Goal: Transaction & Acquisition: Purchase product/service

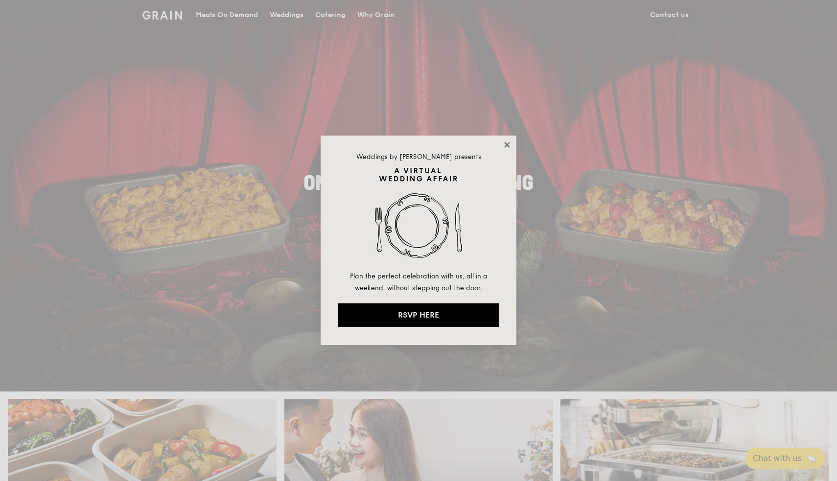
click at [511, 145] on icon at bounding box center [507, 145] width 9 height 9
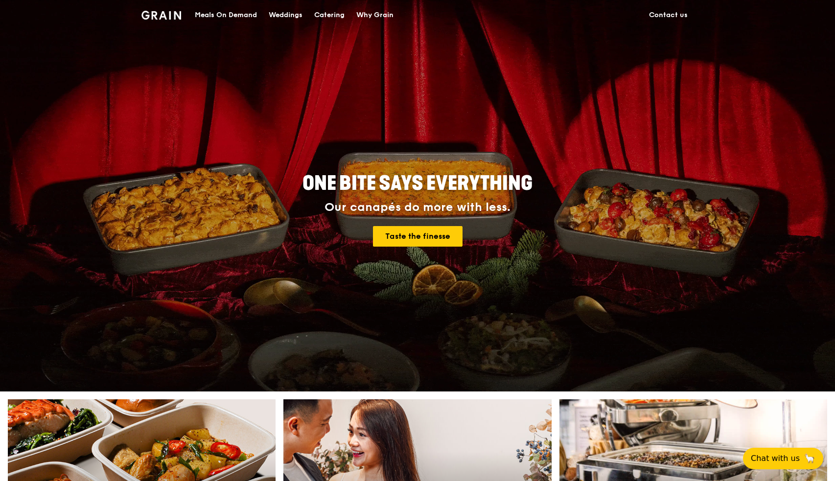
click at [334, 11] on div "Catering" at bounding box center [329, 14] width 30 height 29
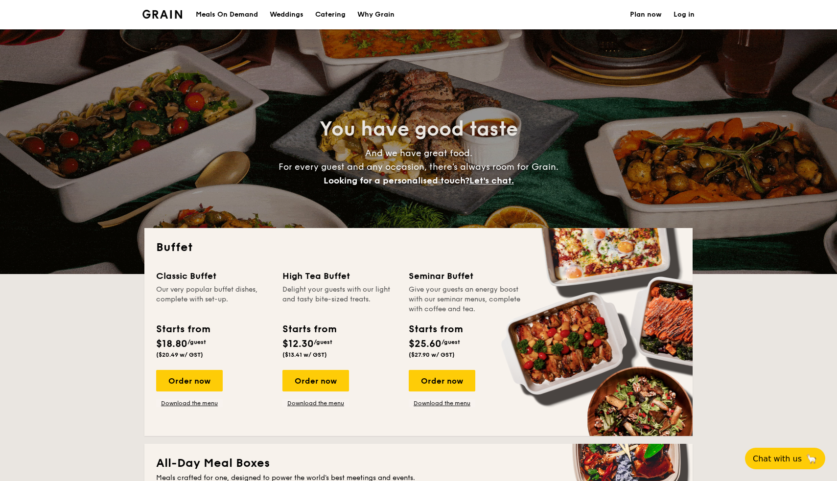
select select
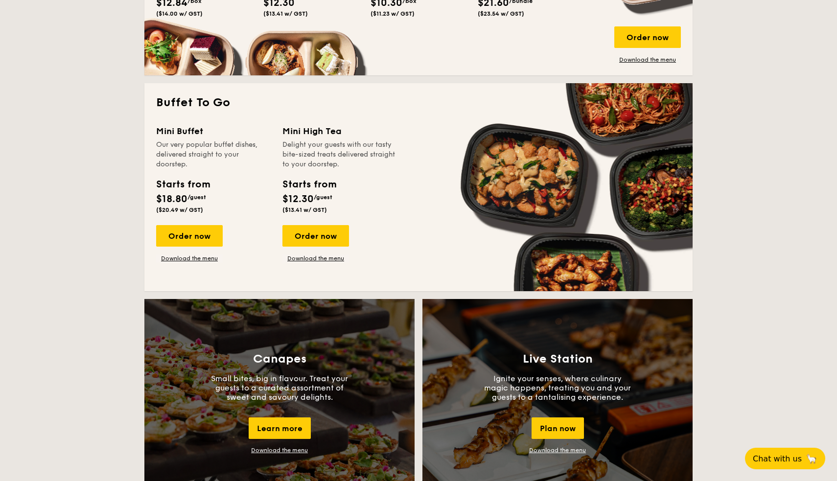
scroll to position [577, 0]
click at [184, 238] on div "Order now" at bounding box center [189, 236] width 67 height 22
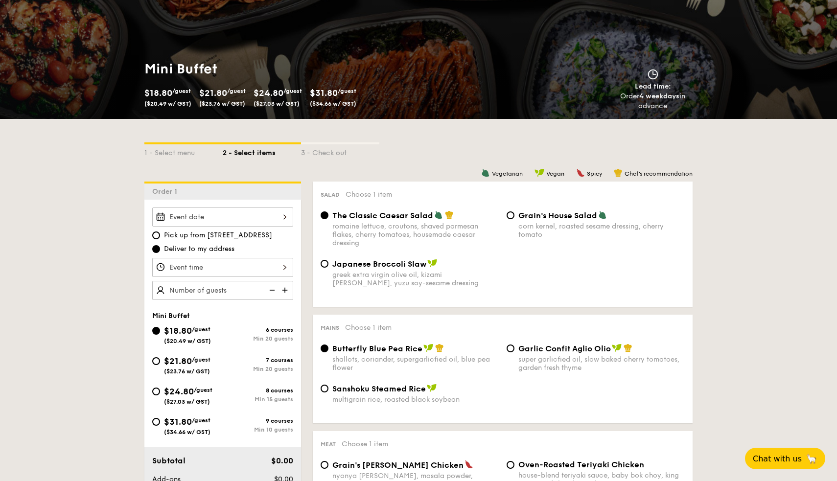
scroll to position [95, 0]
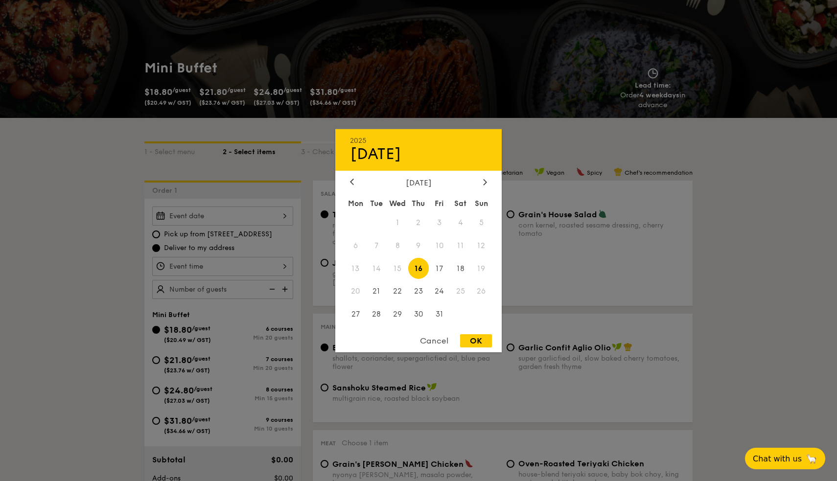
click at [260, 216] on div "2025 Oct 16 October 2025 Mon Tue Wed Thu Fri Sat Sun 1 2 3 4 5 6 7 8 9 10 11 12…" at bounding box center [222, 216] width 141 height 19
click at [488, 181] on div at bounding box center [485, 182] width 9 height 9
click at [460, 243] on span "8" at bounding box center [460, 245] width 21 height 21
click at [473, 341] on div "OK" at bounding box center [476, 340] width 32 height 13
type input "Nov 08, 2025"
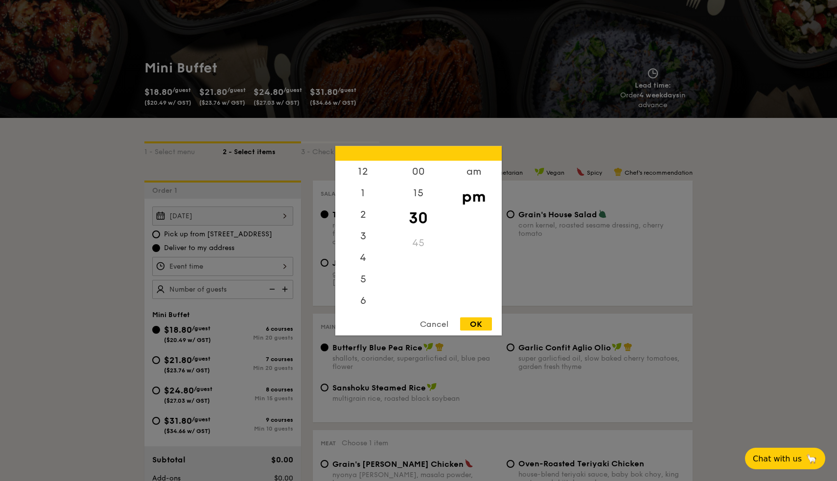
click at [213, 270] on div "12 1 2 3 4 5 6 7 8 9 10 11 00 15 30 45 am pm Cancel OK" at bounding box center [222, 266] width 141 height 19
click at [439, 329] on div "Cancel" at bounding box center [434, 323] width 48 height 13
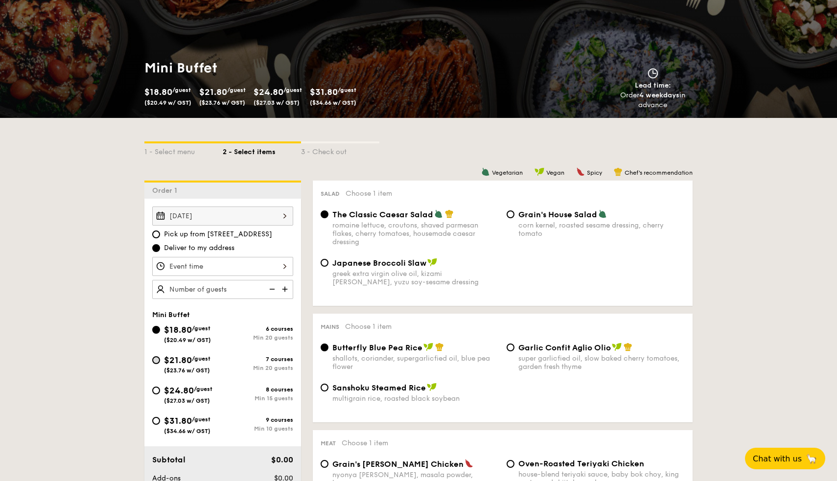
click at [157, 360] on input "$21.80 /guest ($23.76 w/ GST) 7 courses Min 20 guests" at bounding box center [156, 360] width 8 height 8
radio input "true"
radio input "false"
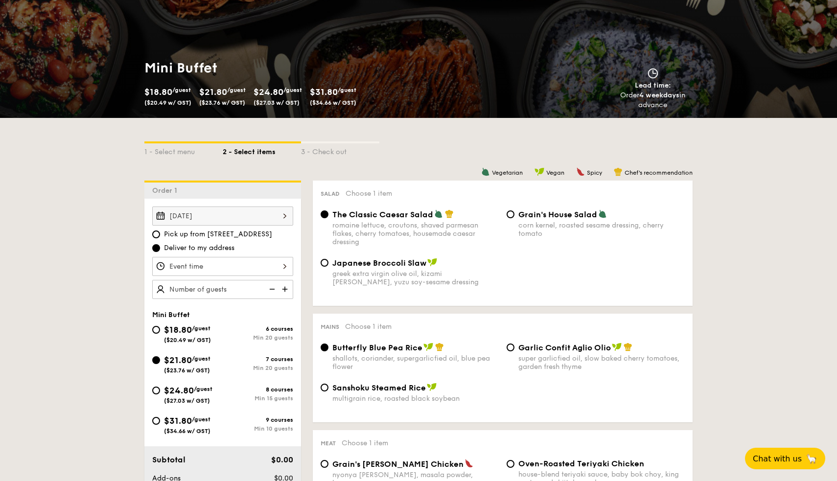
radio input "true"
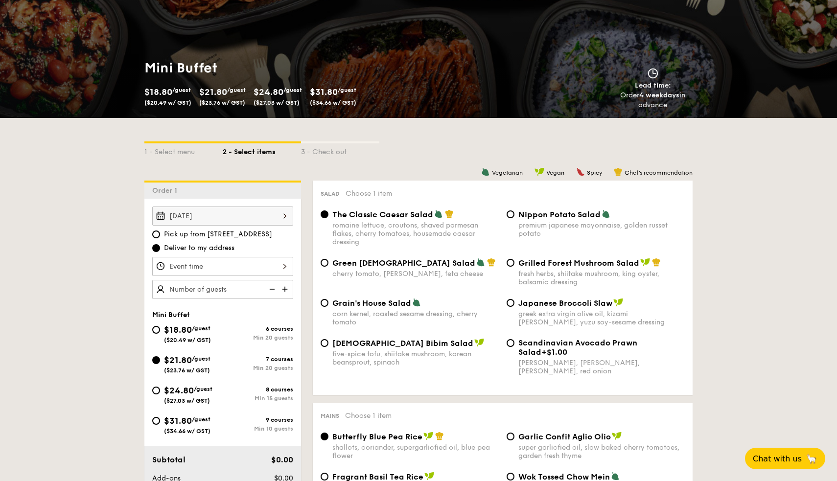
click at [278, 266] on div at bounding box center [222, 266] width 141 height 19
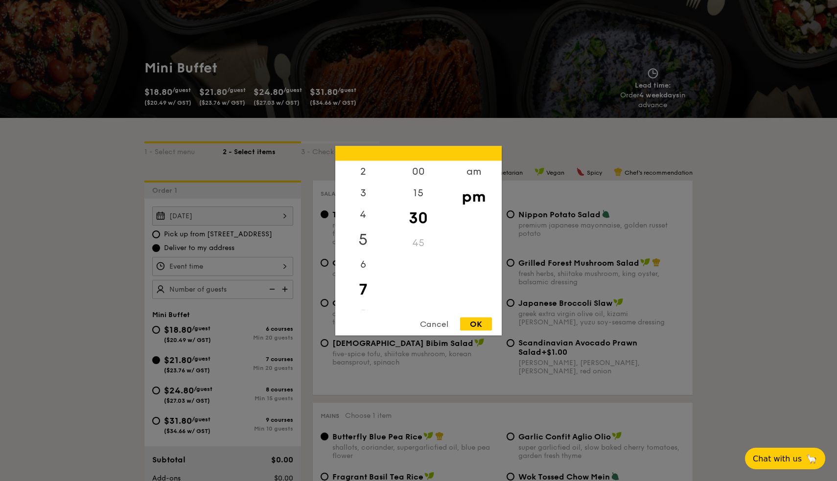
click at [371, 242] on div "5" at bounding box center [362, 239] width 55 height 28
click at [425, 194] on div "15" at bounding box center [418, 196] width 55 height 28
click at [487, 324] on div "OK" at bounding box center [476, 323] width 32 height 13
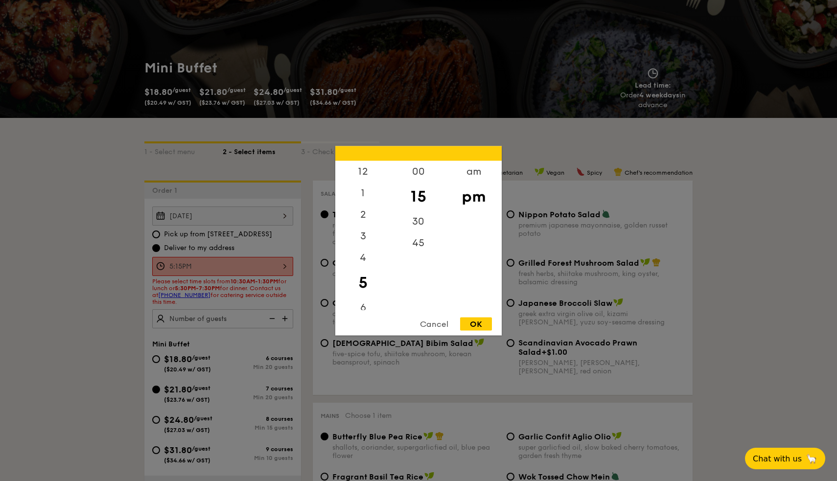
click at [273, 261] on div "5:15PM 12 1 2 3 4 5 6 7 8 9 10 11 00 15 30 45 am pm Cancel OK" at bounding box center [222, 266] width 141 height 19
click at [418, 222] on div "30" at bounding box center [418, 225] width 55 height 28
click at [477, 326] on div "OK" at bounding box center [476, 323] width 32 height 13
type input "5:30PM"
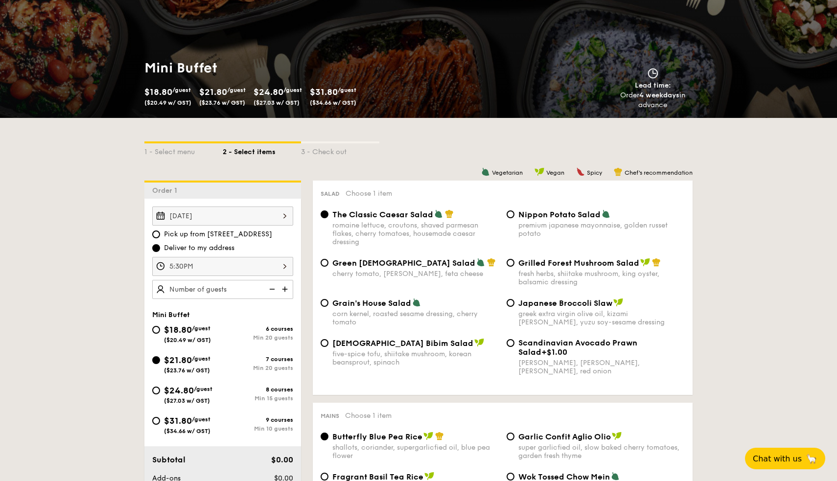
click at [284, 289] on img at bounding box center [286, 289] width 15 height 19
type input "20 guests"
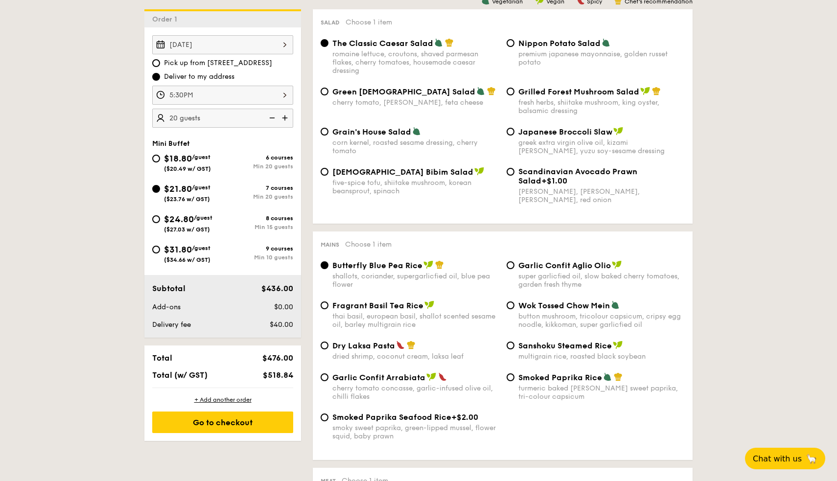
scroll to position [269, 0]
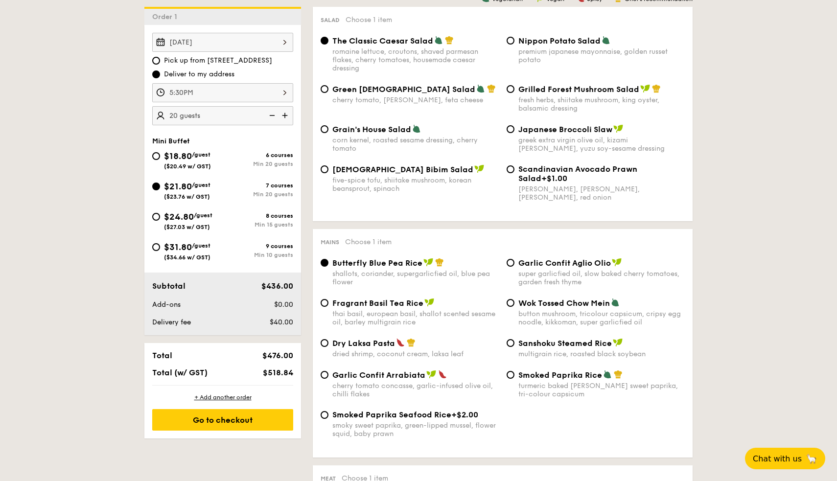
click at [361, 342] on span "Dry Laksa Pasta" at bounding box center [363, 343] width 63 height 9
click at [329, 342] on input "Dry Laksa Pasta dried shrimp, coconut cream, laksa leaf" at bounding box center [325, 343] width 8 height 8
radio input "true"
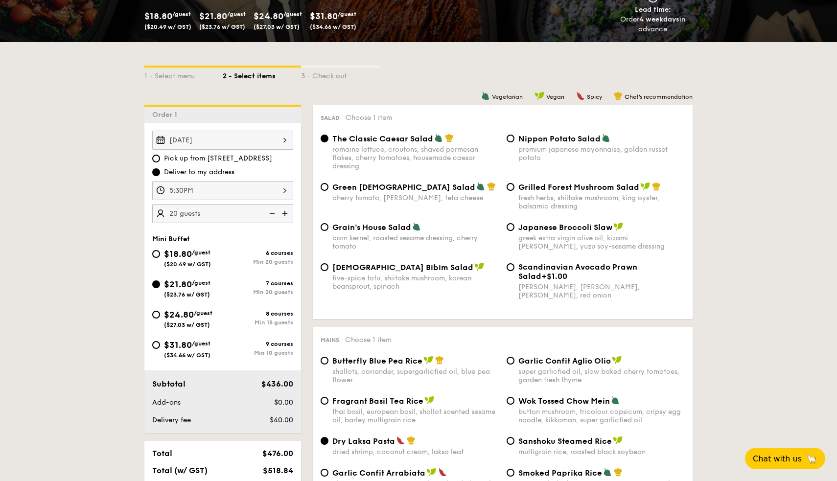
scroll to position [174, 0]
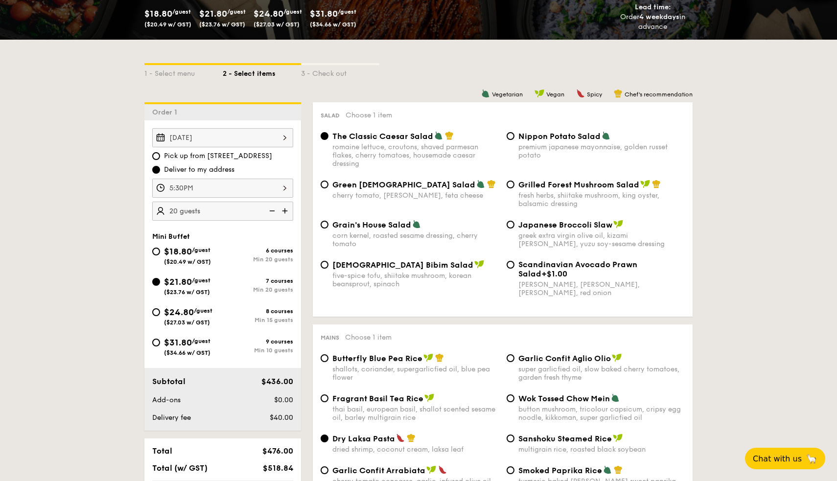
click at [210, 170] on span "Deliver to my address" at bounding box center [199, 170] width 71 height 10
click at [160, 170] on input "Deliver to my address" at bounding box center [156, 170] width 8 height 8
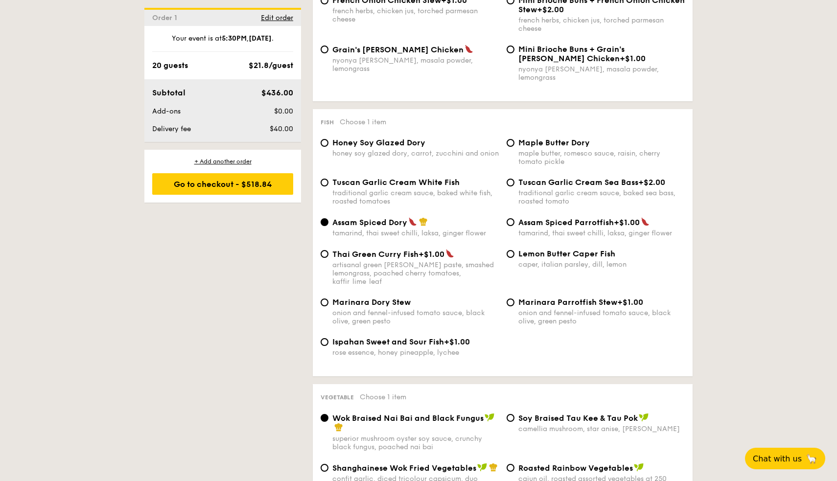
scroll to position [893, 0]
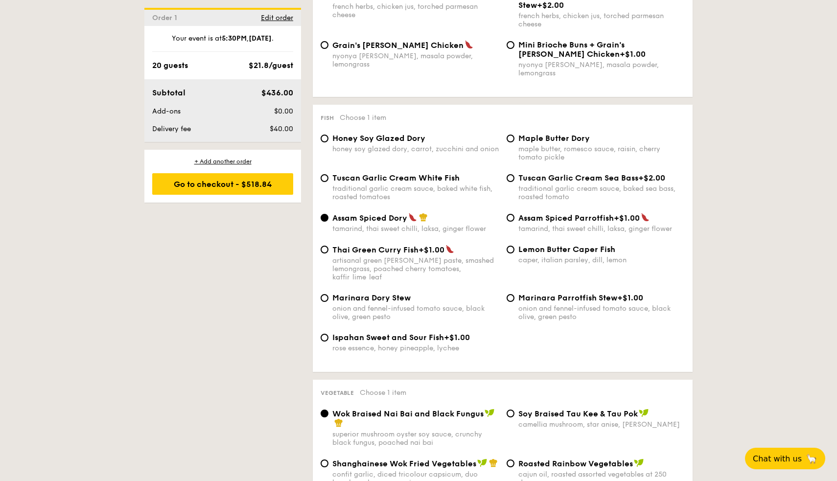
drag, startPoint x: 403, startPoint y: 209, endPoint x: 380, endPoint y: 131, distance: 81.5
click at [380, 134] on span "Honey Soy Glazed Dory" at bounding box center [378, 138] width 93 height 9
click at [329, 135] on input "Honey Soy Glazed Dory honey soy glazed dory, carrot, zucchini and onion" at bounding box center [325, 139] width 8 height 8
radio input "true"
click at [399, 185] on div "traditional garlic cream sauce, baked white fish, roasted tomatoes" at bounding box center [415, 193] width 166 height 17
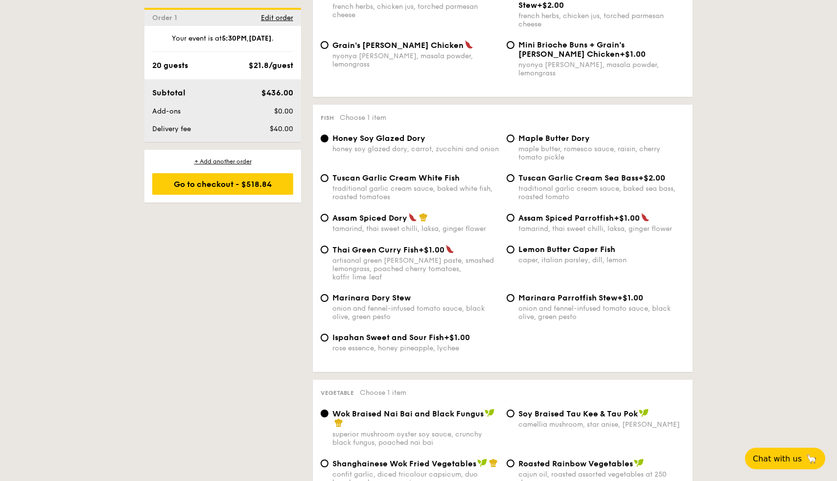
click at [329, 177] on input "Tuscan Garlic Cream White Fish traditional garlic cream sauce, baked white fish…" at bounding box center [325, 178] width 8 height 8
radio input "true"
click at [398, 145] on div "honey soy glazed dory, carrot, zucchini and onion" at bounding box center [415, 149] width 166 height 8
click at [329, 140] on input "Honey Soy Glazed Dory honey soy glazed dory, carrot, zucchini and onion" at bounding box center [325, 139] width 8 height 8
radio input "true"
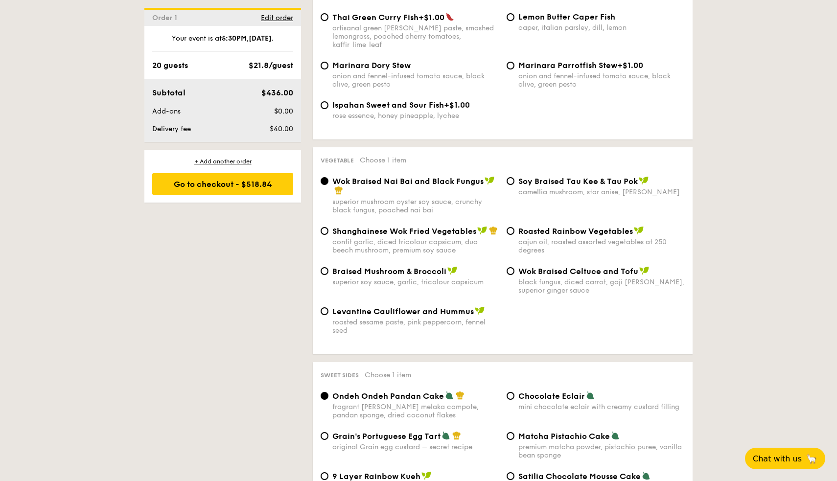
scroll to position [1146, 0]
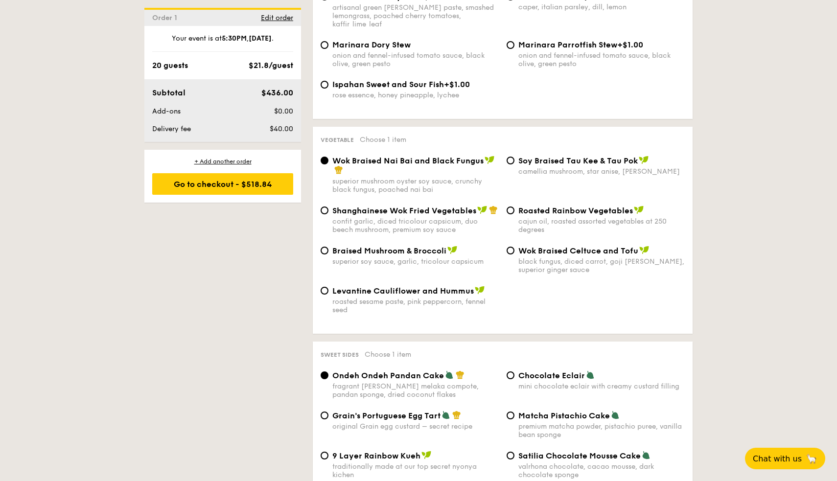
click at [410, 246] on div "Braised Mushroom & Broccoli superior soy sauce, garlic, tricolour capsicum" at bounding box center [415, 256] width 166 height 20
click at [329, 247] on input "Braised Mushroom & Broccoli superior soy sauce, garlic, tricolour capsicum" at bounding box center [325, 251] width 8 height 8
radio input "true"
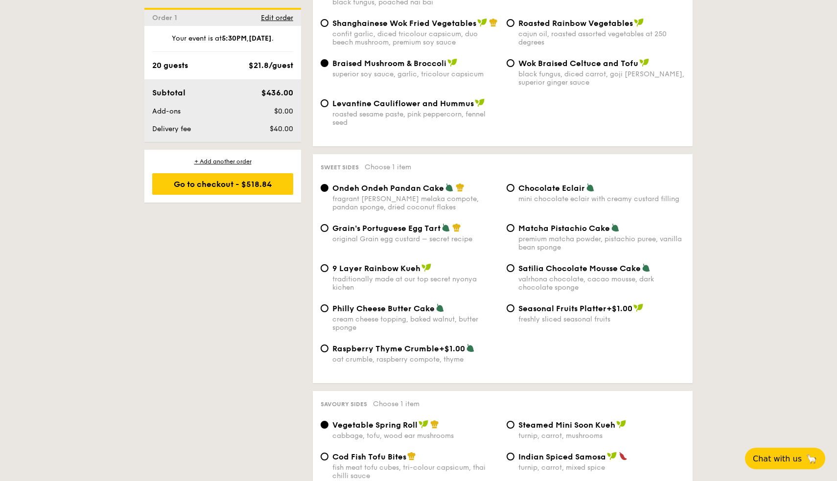
scroll to position [1353, 0]
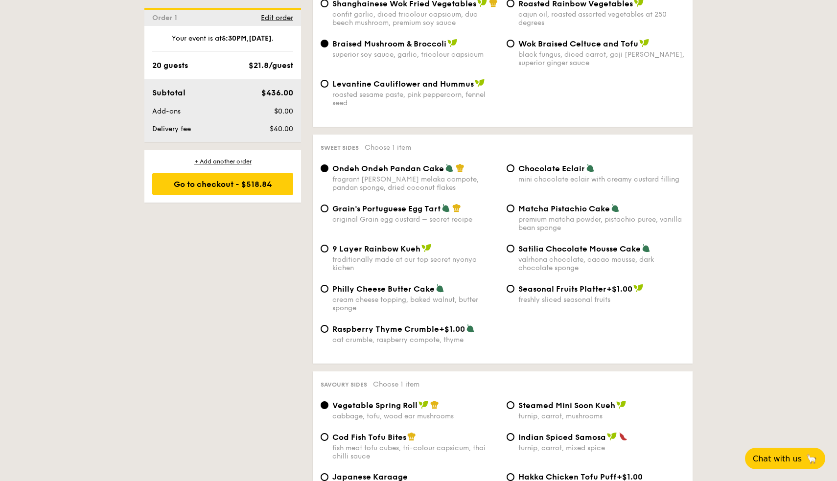
click at [533, 164] on span "Chocolate Eclair" at bounding box center [552, 168] width 67 height 9
click at [515, 165] on input "Chocolate Eclair mini chocolate eclair with creamy custard filling" at bounding box center [511, 169] width 8 height 8
radio input "true"
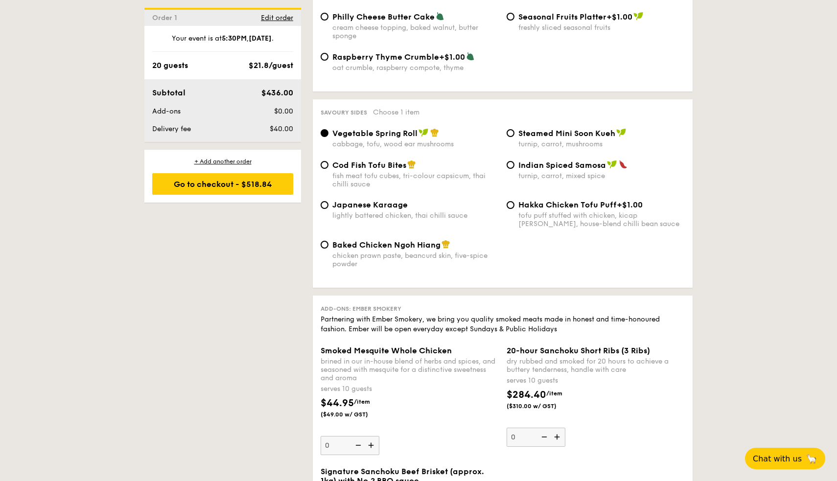
scroll to position [1626, 0]
click at [388, 200] on span "Japanese Karaage" at bounding box center [369, 204] width 75 height 9
click at [329, 201] on input "Japanese Karaage lightly battered chicken, thai chilli sauce" at bounding box center [325, 205] width 8 height 8
radio input "true"
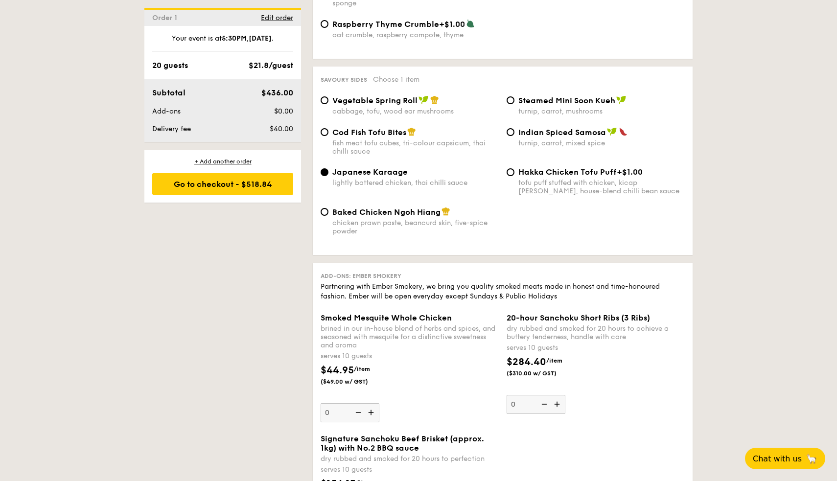
scroll to position [1658, 0]
click at [373, 208] on span "Baked Chicken Ngoh Hiang" at bounding box center [386, 212] width 108 height 9
click at [329, 208] on input "Baked Chicken Ngoh Hiang chicken prawn paste, beancurd skin, five-spice powder" at bounding box center [325, 212] width 8 height 8
radio input "true"
click at [363, 167] on span "Japanese Karaage" at bounding box center [369, 171] width 75 height 9
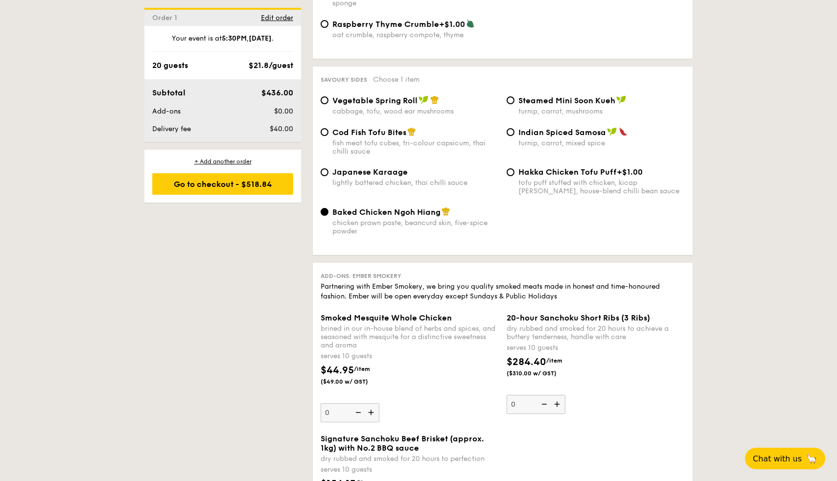
click at [329, 168] on input "Japanese Karaage lightly battered chicken, thai chilli sauce" at bounding box center [325, 172] width 8 height 8
radio input "true"
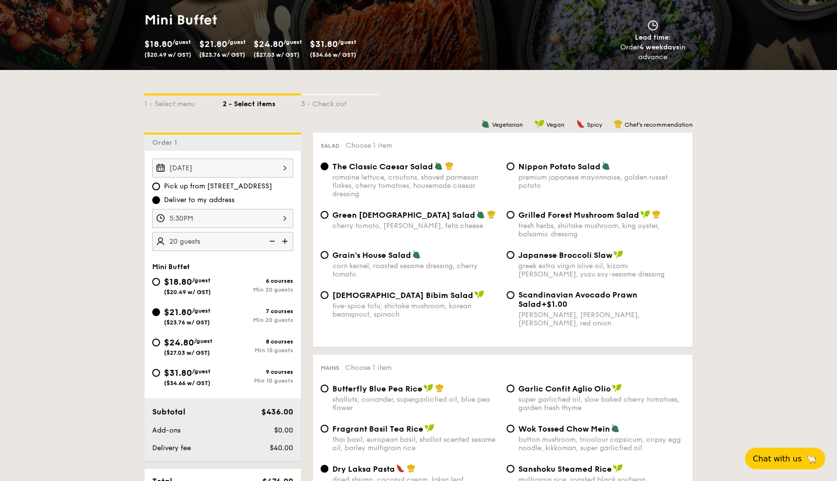
scroll to position [142, 0]
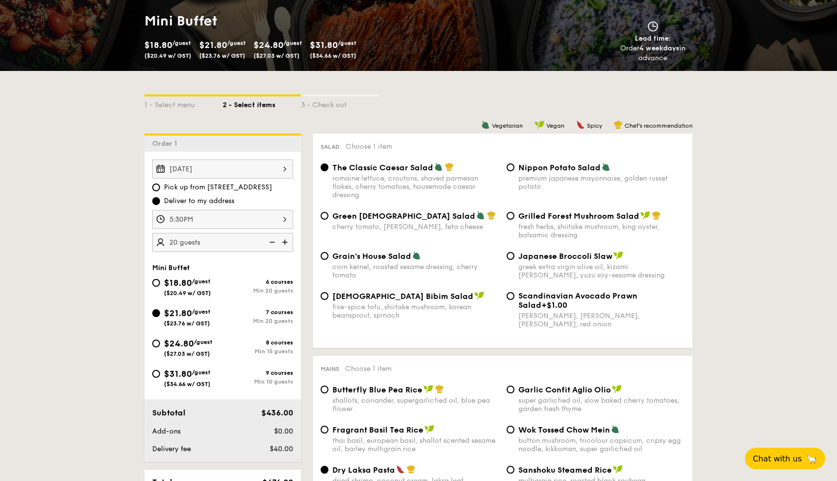
click at [368, 296] on span "Korean Bibim Salad" at bounding box center [402, 296] width 141 height 9
click at [329, 296] on input "Korean Bibim Salad five-spice tofu, shiitake mushroom, korean beansprout, spina…" at bounding box center [325, 296] width 8 height 8
radio input "true"
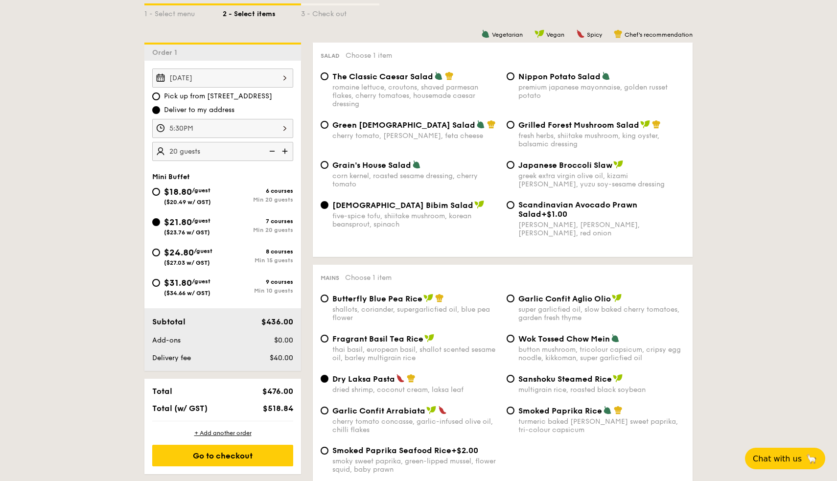
scroll to position [240, 0]
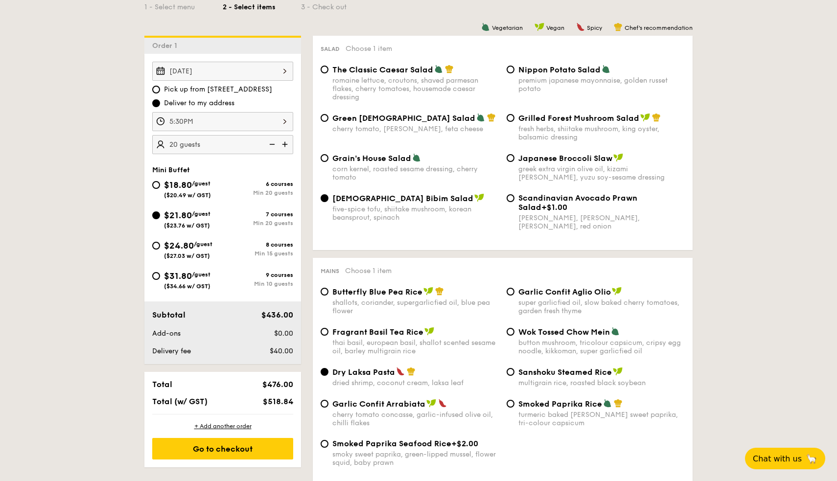
click at [584, 172] on div "greek extra virgin olive oil, kizami nori, ginger, yuzu soy-sesame dressing" at bounding box center [602, 173] width 166 height 17
click at [515, 162] on input "Japanese Broccoli Slaw greek extra virgin olive oil, kizami nori, ginger, yuzu …" at bounding box center [511, 158] width 8 height 8
radio input "true"
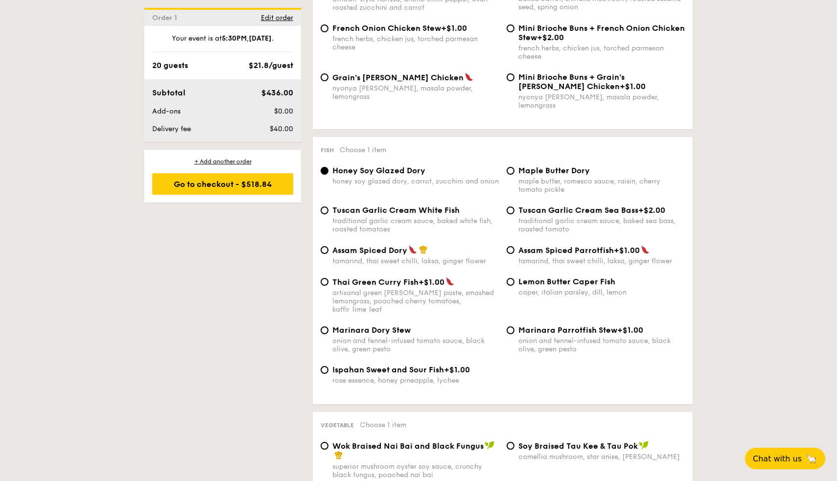
scroll to position [862, 0]
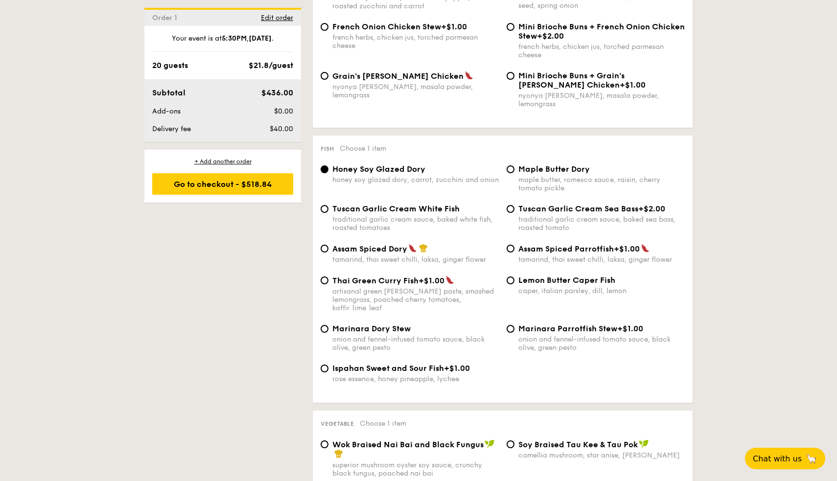
click at [391, 216] on div "traditional garlic cream sauce, baked white fish, roasted tomatoes" at bounding box center [415, 223] width 166 height 17
click at [329, 213] on input "Tuscan Garlic Cream White Fish traditional garlic cream sauce, baked white fish…" at bounding box center [325, 209] width 8 height 8
radio input "true"
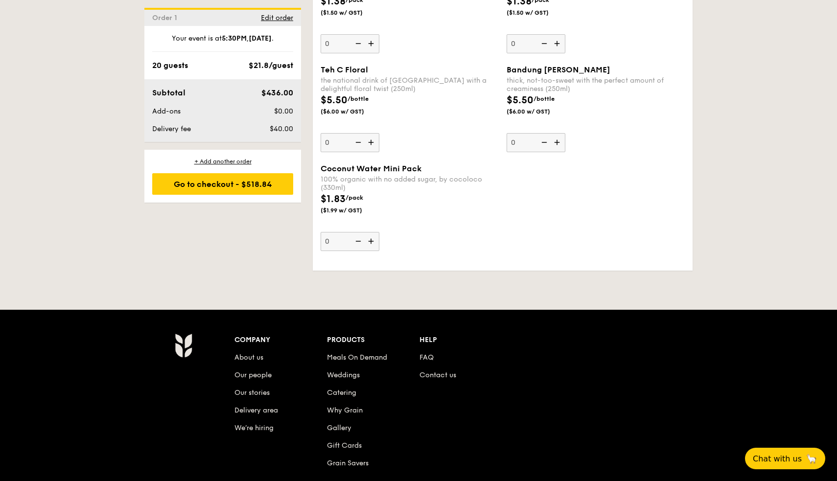
scroll to position [2783, 0]
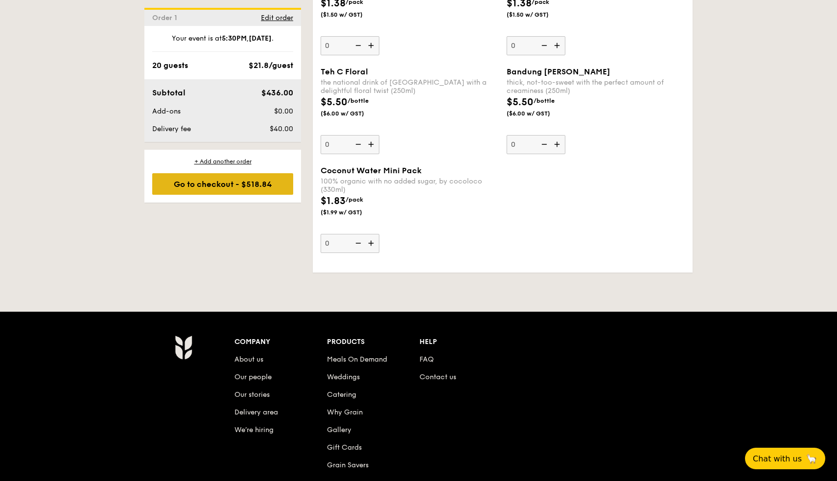
click at [243, 189] on div "Go to checkout - $518.84" at bounding box center [222, 184] width 141 height 22
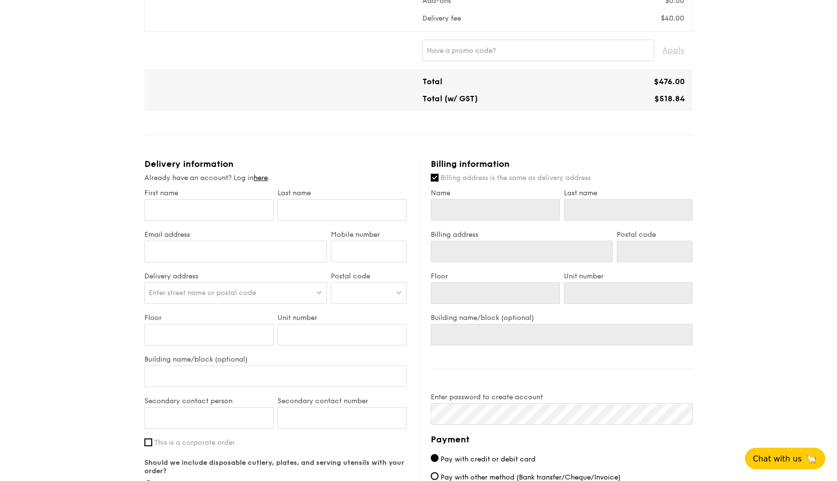
scroll to position [346, 0]
click at [264, 177] on link "here" at bounding box center [261, 177] width 14 height 8
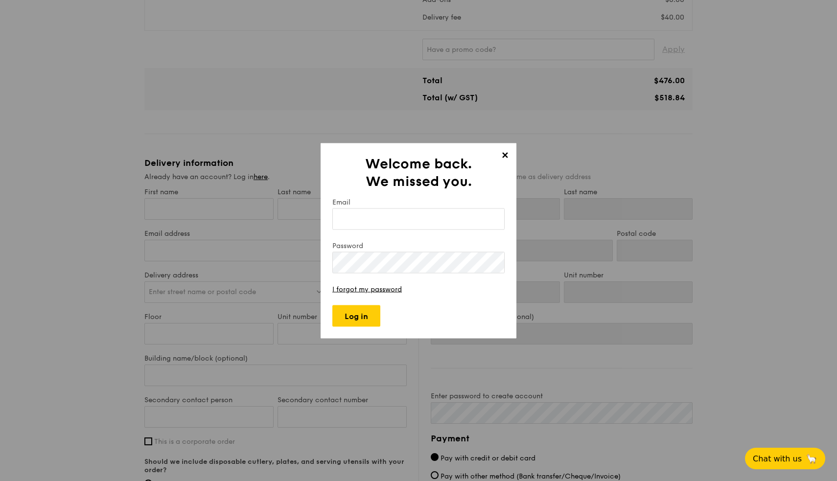
click at [380, 226] on input "Email" at bounding box center [418, 219] width 172 height 22
type input "jonchay94@gmail.com"
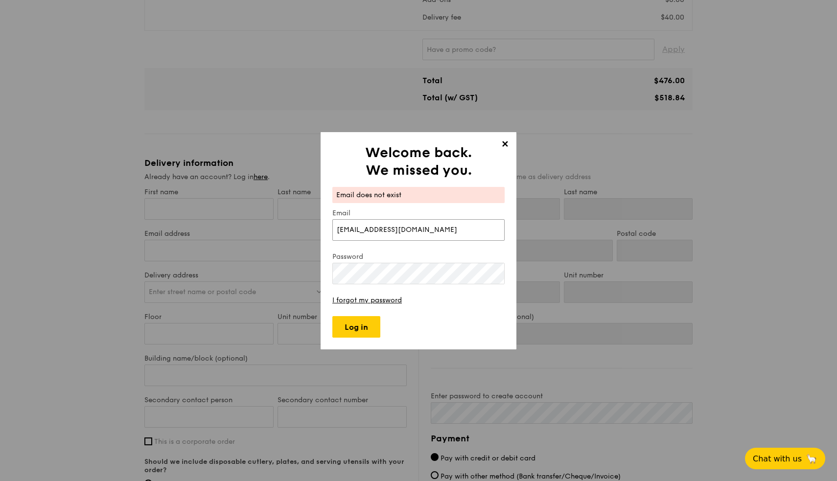
drag, startPoint x: 420, startPoint y: 230, endPoint x: 210, endPoint y: 227, distance: 210.1
click at [210, 227] on div "✕ Welcome back. We missed you. Email does not exist Email jonchay94@gmail.com P…" at bounding box center [418, 240] width 837 height 481
click at [500, 143] on span "✕" at bounding box center [505, 146] width 14 height 14
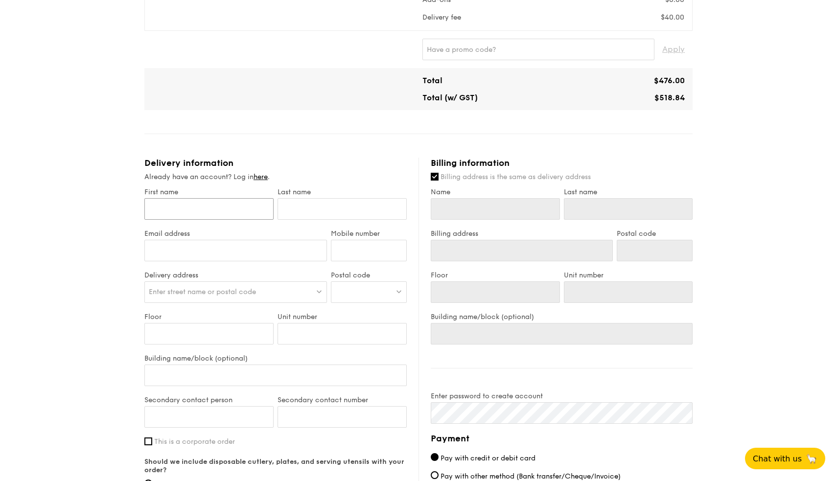
type input "j"
type input "jo"
type input "jon"
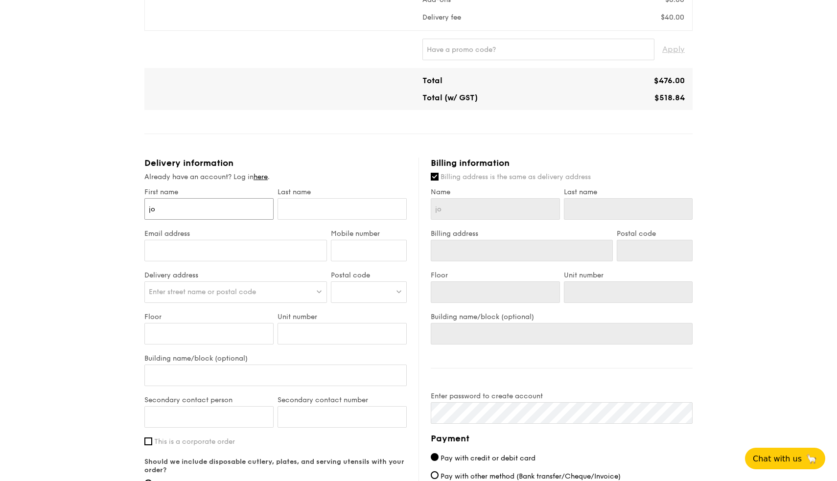
type input "jon"
type input "jo"
type input "j"
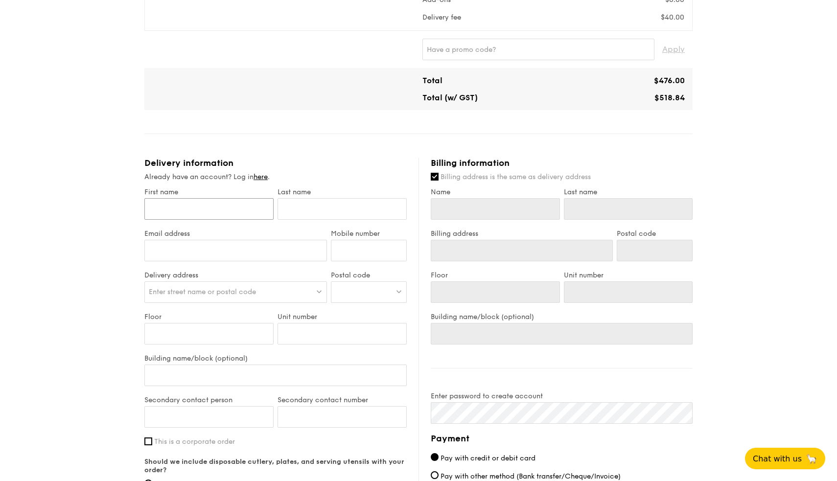
type input "J"
type input "Jo"
type input "Jon"
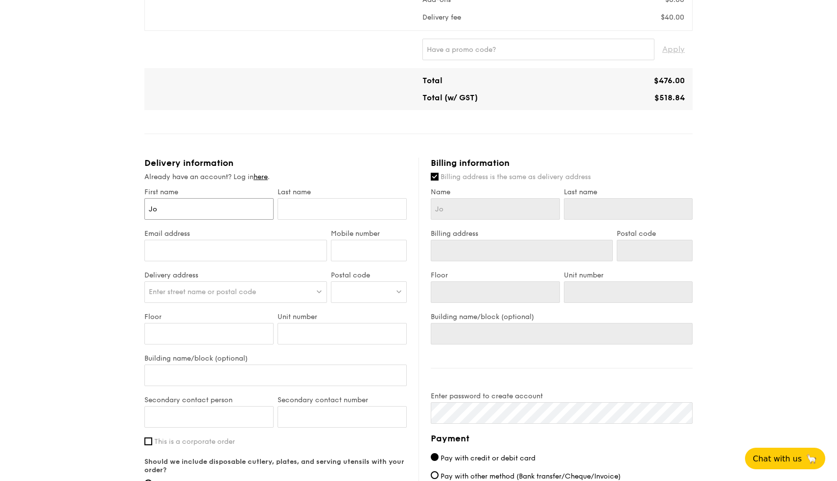
type input "Jon"
type input "Jona"
type input "Jonat"
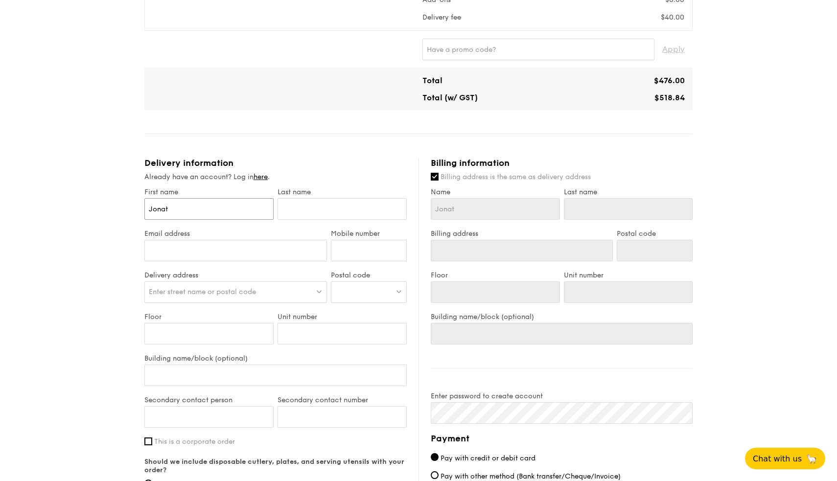
type input "Jonath"
type input "Jonatha"
type input "Jonathan"
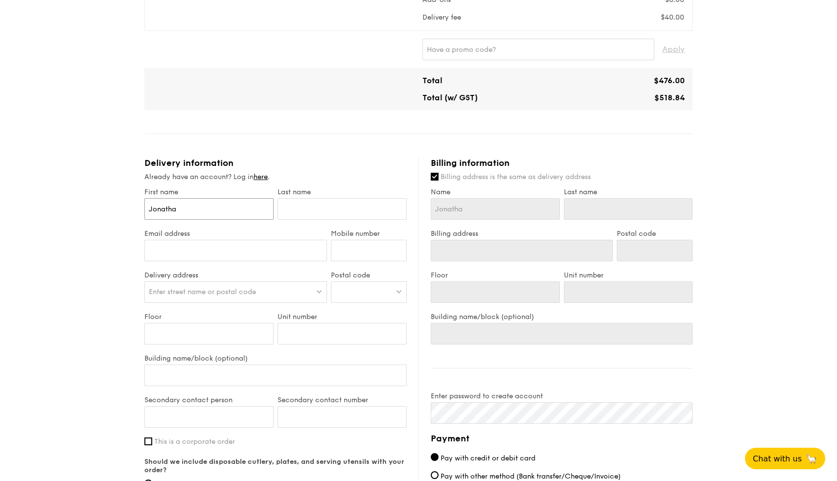
type input "Jonathan"
type input "c"
type input "cH"
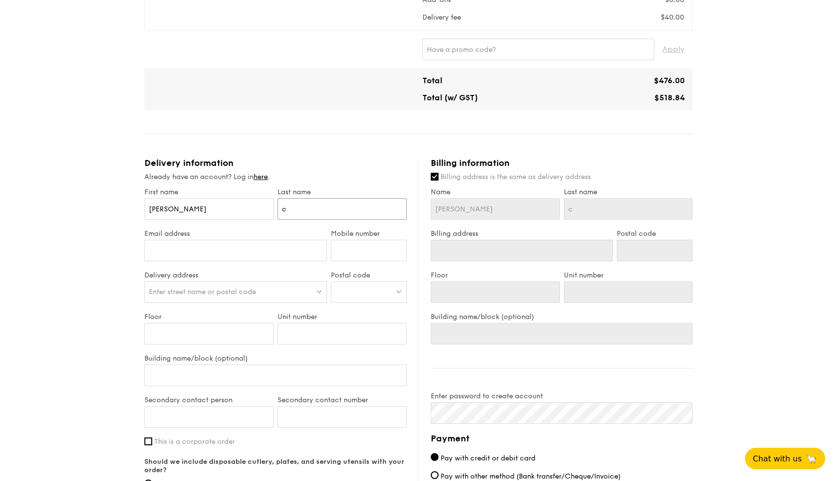
type input "cH"
type input "cHA"
type input "cH"
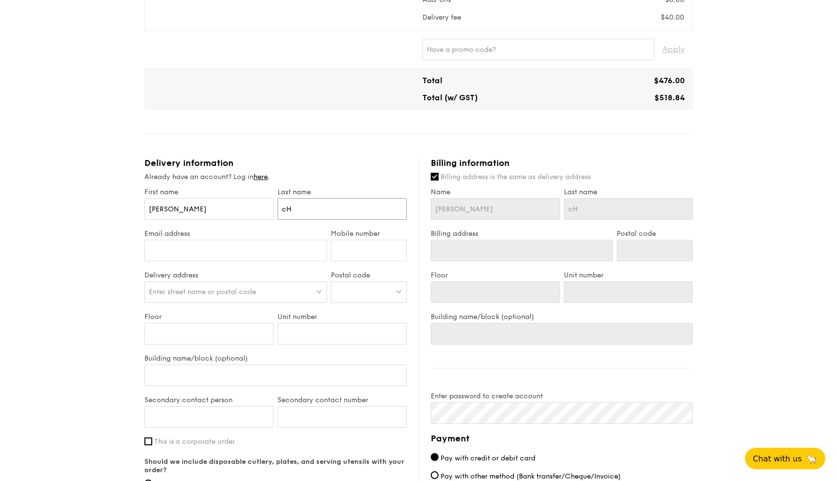
type input "c"
type input "C"
type input "Ch"
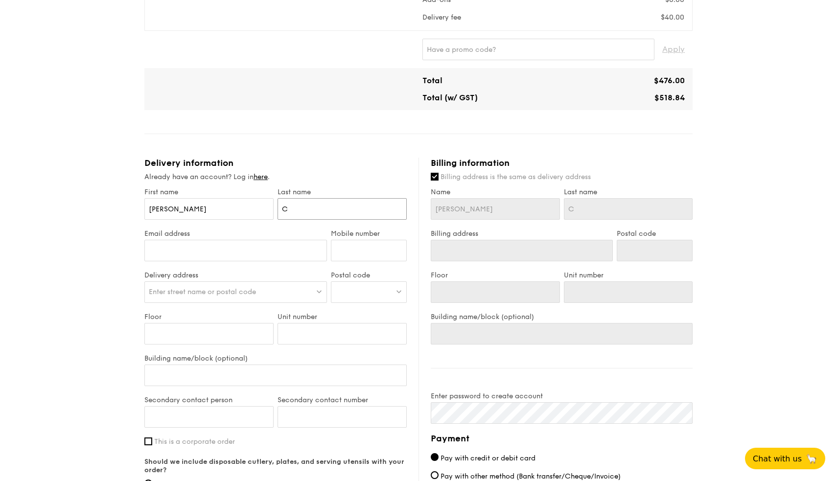
type input "Ch"
type input "Cha"
type input "Chay"
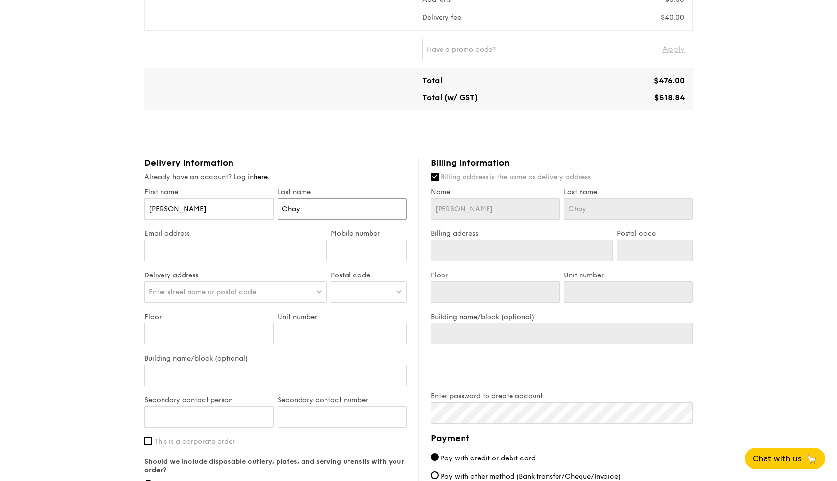
type input "Chay"
type input "Jonchay94@gmail.com"
type input "93200626"
click at [187, 289] on span "Enter street name or postal code" at bounding box center [202, 292] width 107 height 8
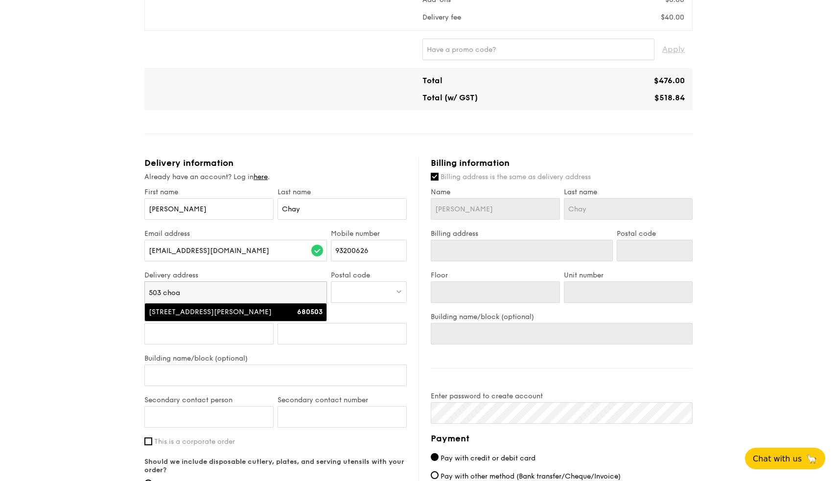
type input "503 choa"
click at [201, 307] on li "503 Choa Chu Kang Street 51 680503" at bounding box center [236, 313] width 182 height 18
type input "503 Choa Chu Kang Street 51"
type input "680503"
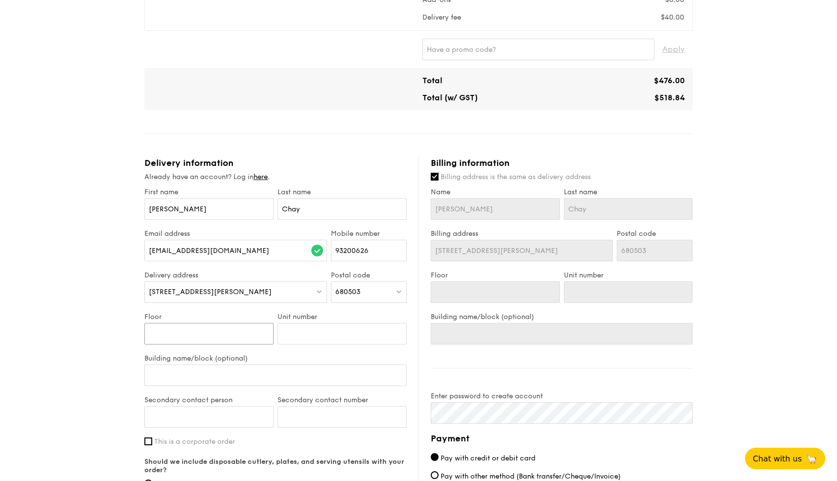
type input "0"
type input "08"
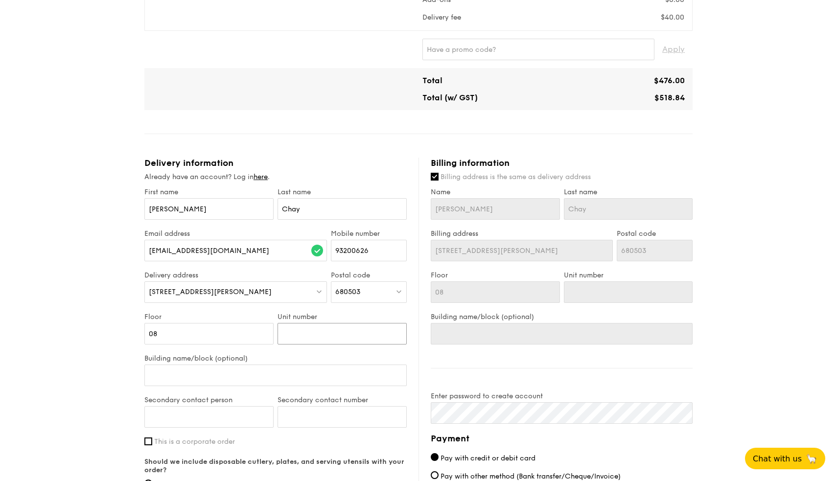
type input "1"
type input "15"
type input "159"
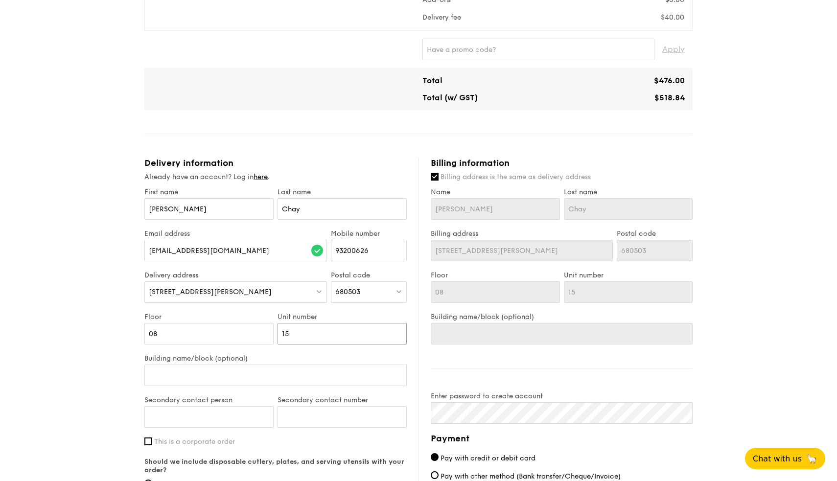
type input "159"
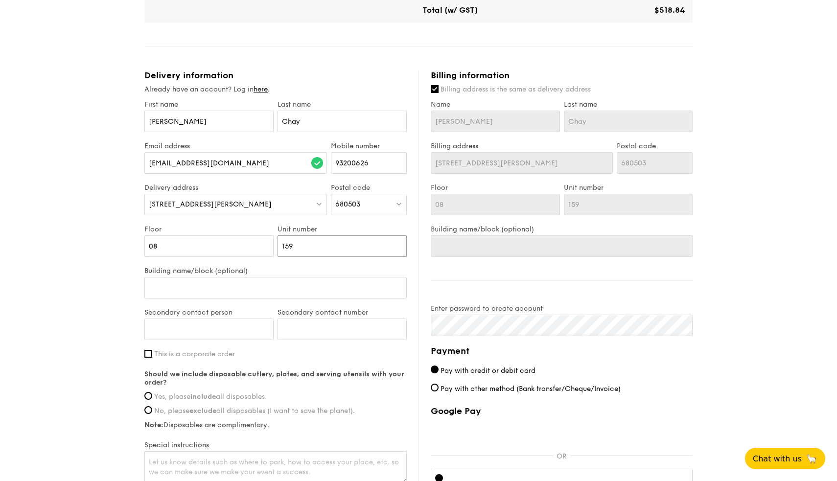
scroll to position [437, 0]
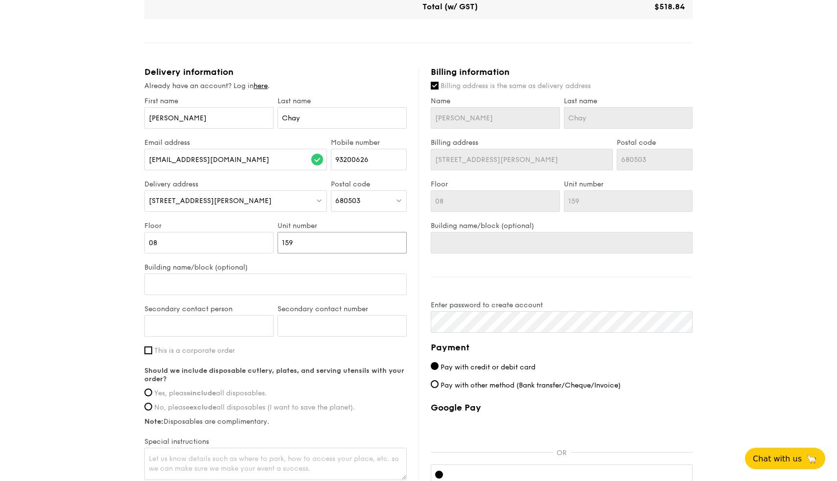
type input "159"
type input "Ong Bee Gek"
type input "92270809"
click at [189, 395] on span "Yes, please include all disposables." at bounding box center [210, 393] width 113 height 8
click at [152, 395] on input "Yes, please include all disposables." at bounding box center [148, 393] width 8 height 8
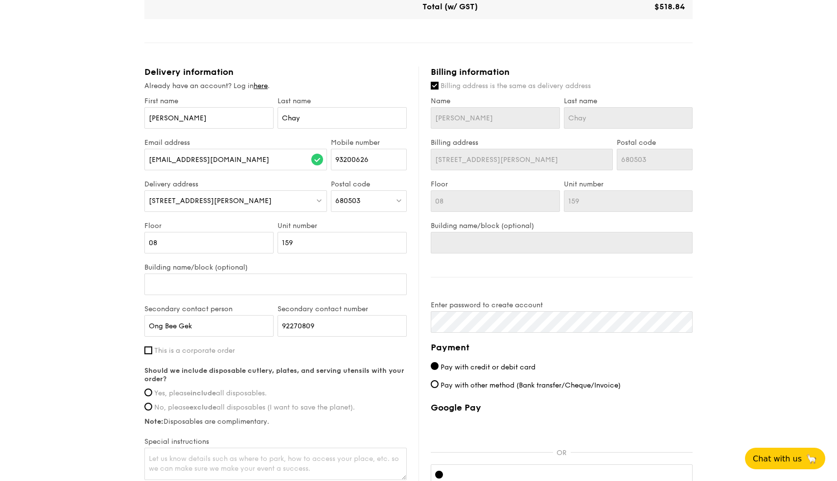
radio input "true"
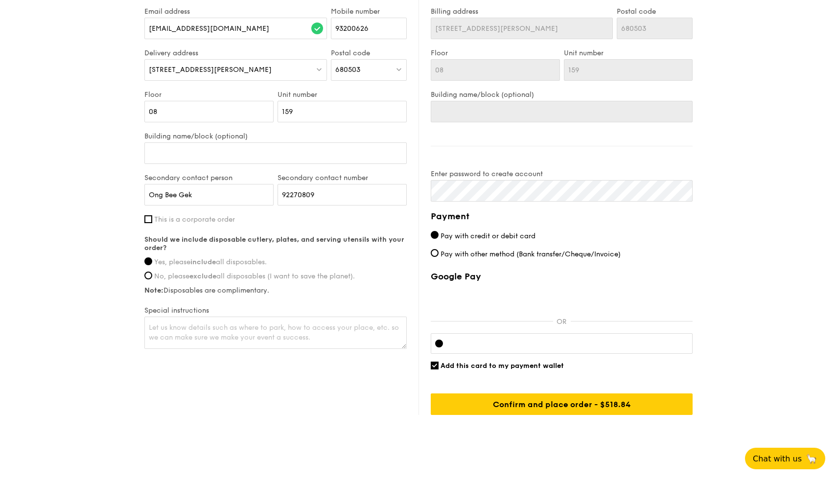
scroll to position [568, 0]
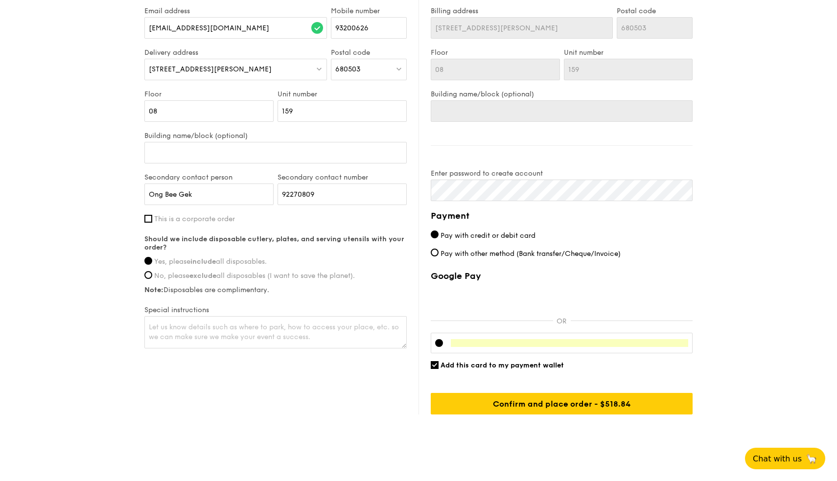
click at [436, 368] on input "Add this card to my payment wallet" at bounding box center [435, 365] width 8 height 8
checkbox input "false"
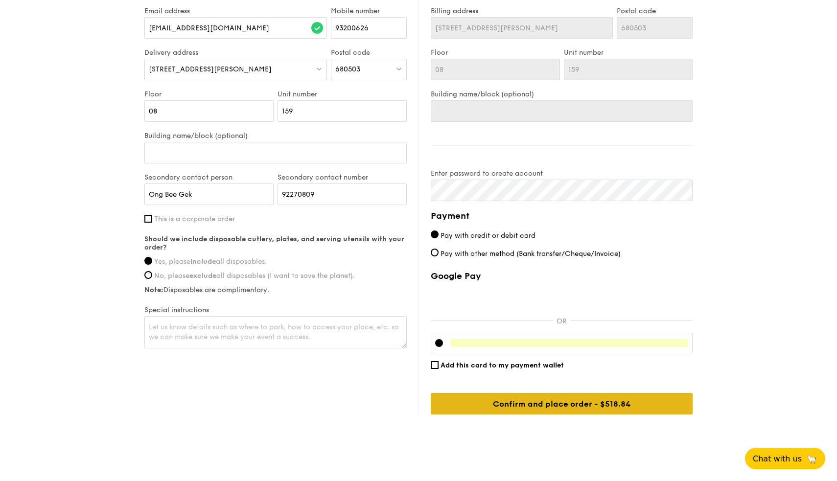
click at [642, 407] on input "Confirm and place order - $518.84" at bounding box center [562, 404] width 262 height 22
click input "submit" at bounding box center [0, 0] width 0 height 0
click at [565, 401] on input "Confirm and place order - $518.84" at bounding box center [562, 404] width 262 height 22
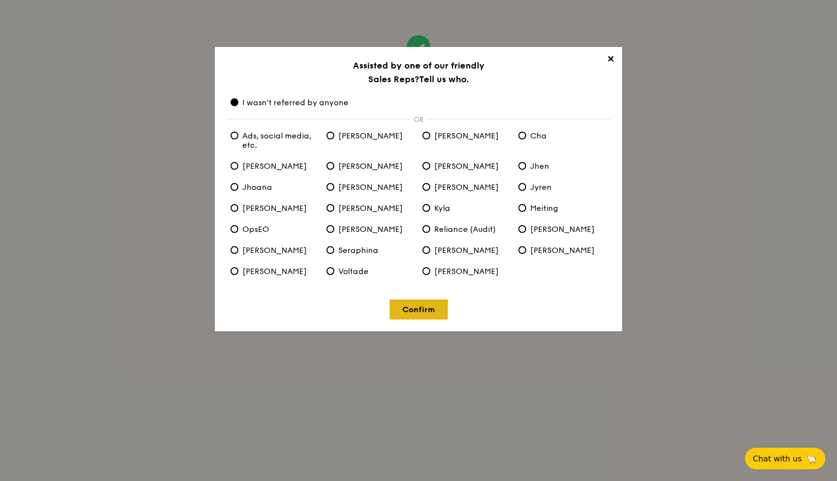
click at [424, 308] on link "Confirm" at bounding box center [419, 310] width 58 height 20
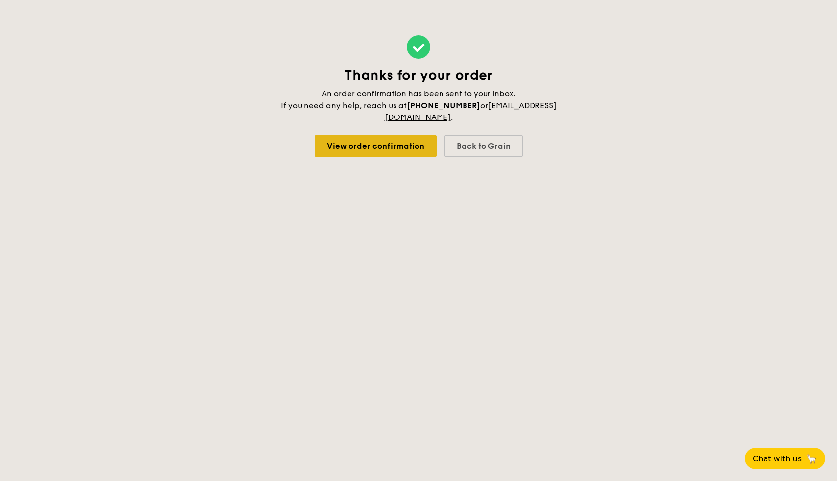
click at [418, 151] on link "View order confirmation" at bounding box center [376, 146] width 122 height 22
